Goal: Task Accomplishment & Management: Use online tool/utility

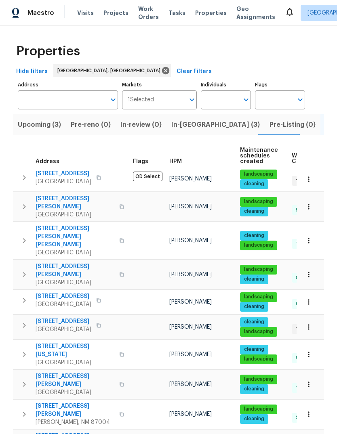
scroll to position [0, 55]
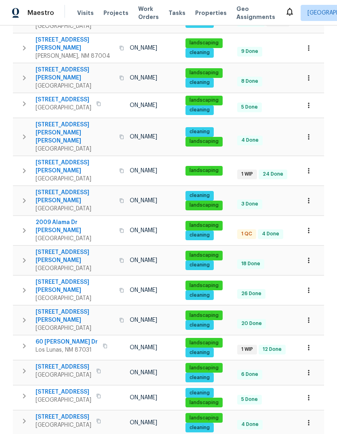
click at [130, 216] on td "[PERSON_NAME]" at bounding box center [146, 230] width 71 height 29
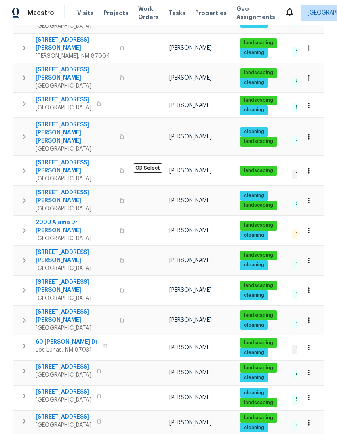
scroll to position [0, 0]
click at [57, 218] on span "2009 Alama Dr NE" at bounding box center [75, 226] width 79 height 16
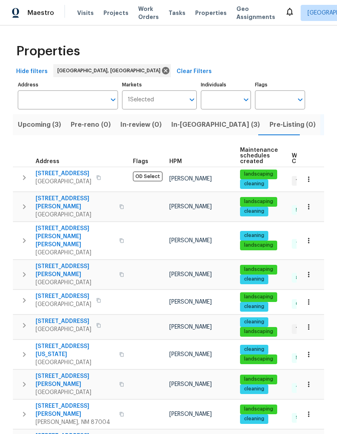
click at [285, 16] on icon at bounding box center [290, 12] width 10 height 10
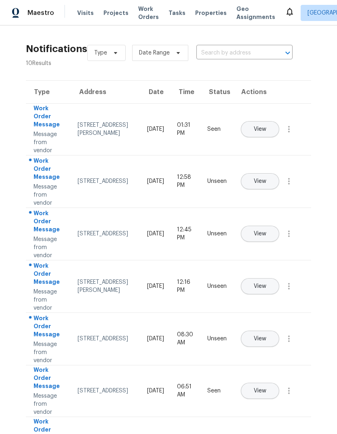
click at [279, 173] on button "View" at bounding box center [260, 181] width 38 height 16
click at [266, 231] on span "View" at bounding box center [260, 234] width 13 height 6
click at [266, 283] on span "View" at bounding box center [260, 286] width 13 height 6
click at [201, 14] on span "Properties" at bounding box center [210, 13] width 31 height 8
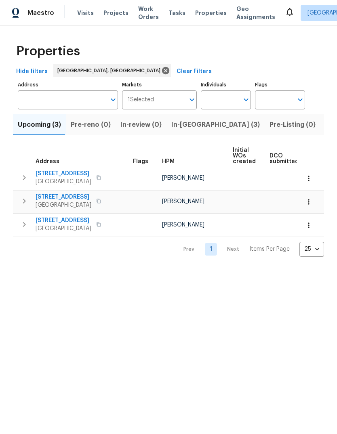
click at [183, 124] on span "In-[GEOGRAPHIC_DATA] (3)" at bounding box center [215, 124] width 88 height 11
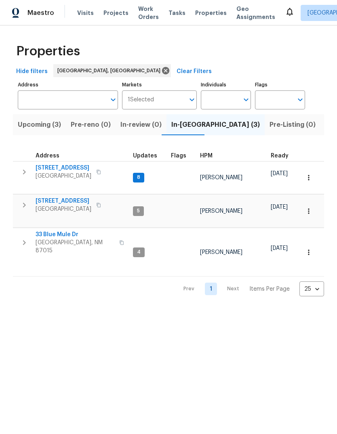
click at [309, 207] on icon "button" at bounding box center [308, 211] width 8 height 8
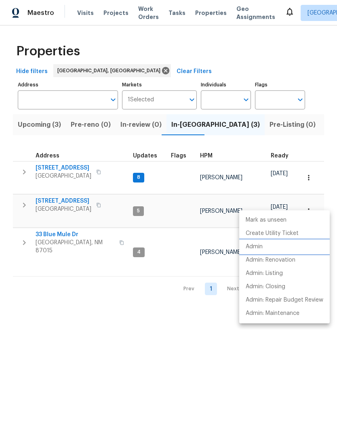
click at [257, 243] on p "Admin" at bounding box center [254, 247] width 17 height 8
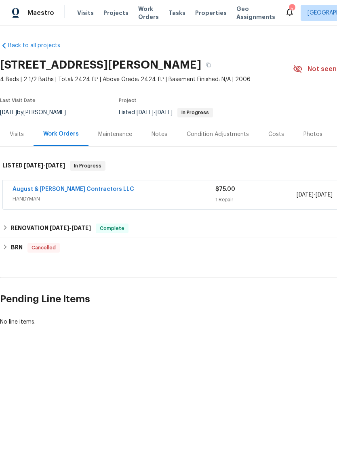
click at [149, 190] on div "August & [PERSON_NAME] Contractors LLC" at bounding box center [114, 190] width 203 height 10
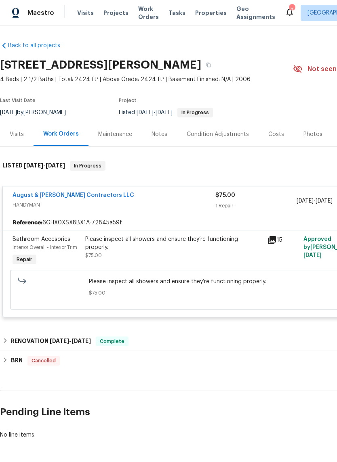
click at [81, 193] on link "August & [PERSON_NAME] Contractors LLC" at bounding box center [74, 196] width 122 height 6
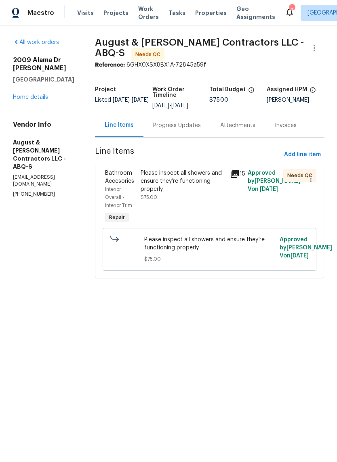
click at [182, 125] on div "Progress Updates" at bounding box center [177, 126] width 48 height 8
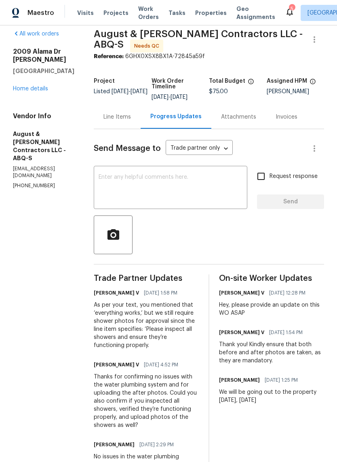
scroll to position [8, 0]
click at [114, 119] on div "Line Items" at bounding box center [116, 117] width 27 height 8
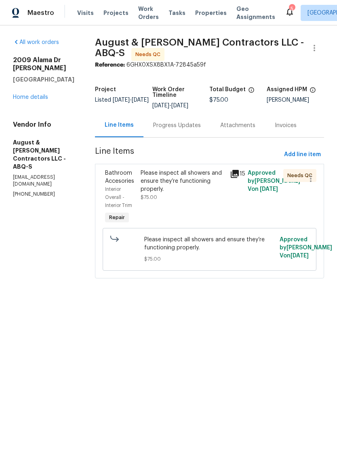
click at [185, 193] on div "Please inspect all showers and ensure they’re functioning properly. $75.00" at bounding box center [183, 185] width 84 height 32
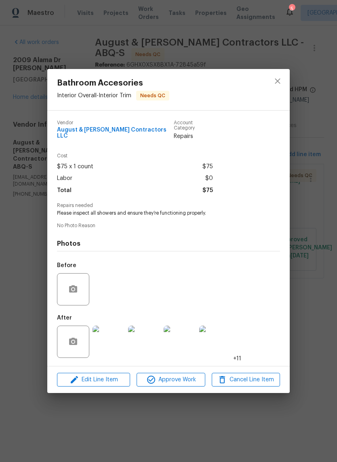
click at [110, 343] on img at bounding box center [108, 342] width 32 height 32
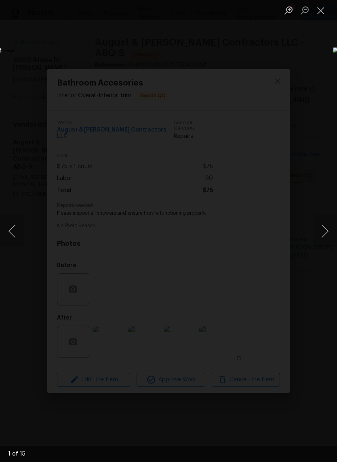
click at [325, 230] on button "Next image" at bounding box center [325, 231] width 24 height 32
click at [324, 230] on button "Next image" at bounding box center [325, 231] width 24 height 32
click at [325, 231] on button "Next image" at bounding box center [325, 231] width 24 height 32
click at [323, 230] on button "Next image" at bounding box center [325, 231] width 24 height 32
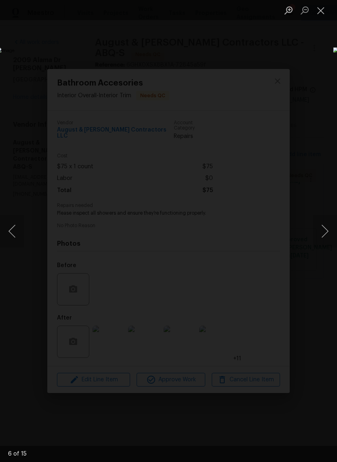
click at [323, 231] on button "Next image" at bounding box center [325, 231] width 24 height 32
click at [323, 232] on button "Next image" at bounding box center [325, 231] width 24 height 32
click at [323, 229] on button "Next image" at bounding box center [325, 231] width 24 height 32
click at [322, 233] on button "Next image" at bounding box center [325, 231] width 24 height 32
click at [325, 227] on button "Next image" at bounding box center [325, 231] width 24 height 32
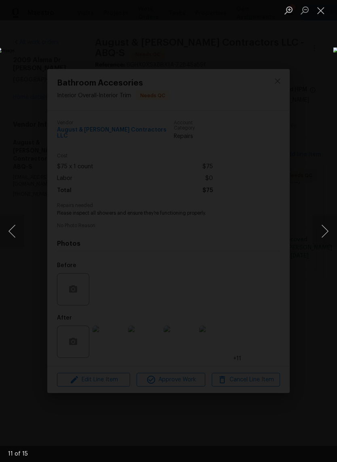
click at [323, 229] on button "Next image" at bounding box center [325, 231] width 24 height 32
click at [324, 228] on button "Next image" at bounding box center [325, 231] width 24 height 32
click at [322, 230] on button "Next image" at bounding box center [325, 231] width 24 height 32
click at [323, 227] on button "Next image" at bounding box center [325, 231] width 24 height 32
click at [321, 226] on button "Next image" at bounding box center [325, 231] width 24 height 32
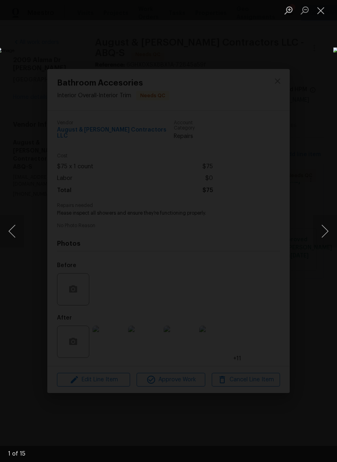
click at [323, 8] on button "Close lightbox" at bounding box center [321, 10] width 16 height 14
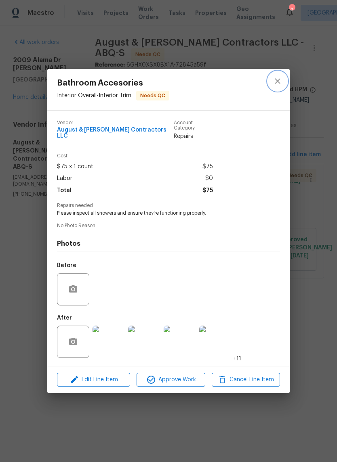
click at [279, 83] on icon "close" at bounding box center [278, 81] width 10 height 10
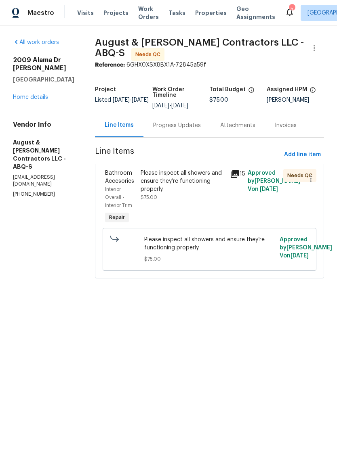
click at [138, 9] on span "Work Orders" at bounding box center [148, 13] width 21 height 16
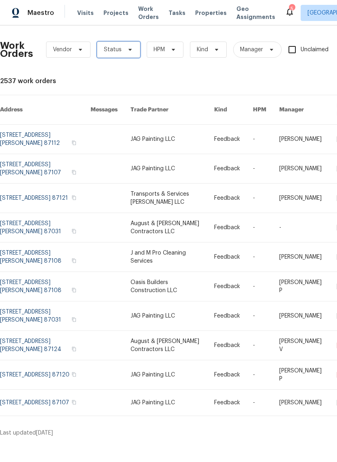
click at [127, 48] on icon at bounding box center [130, 49] width 6 height 6
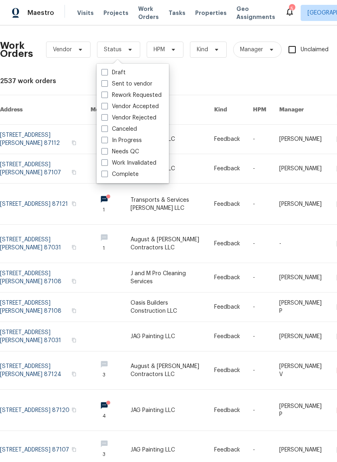
click at [132, 152] on label "Needs QC" at bounding box center [120, 152] width 38 height 8
click at [107, 152] on input "Needs QC" at bounding box center [103, 150] width 5 height 5
checkbox input "true"
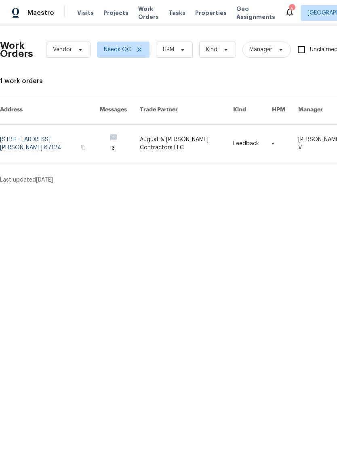
click at [285, 11] on icon at bounding box center [290, 12] width 10 height 10
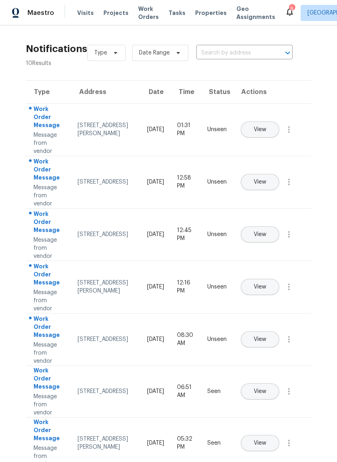
click at [266, 127] on span "View" at bounding box center [260, 130] width 13 height 6
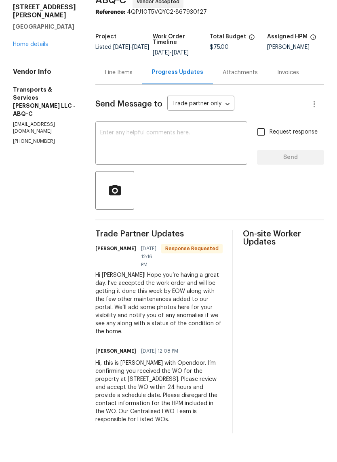
scroll to position [20, 0]
